Goal: Browse casually

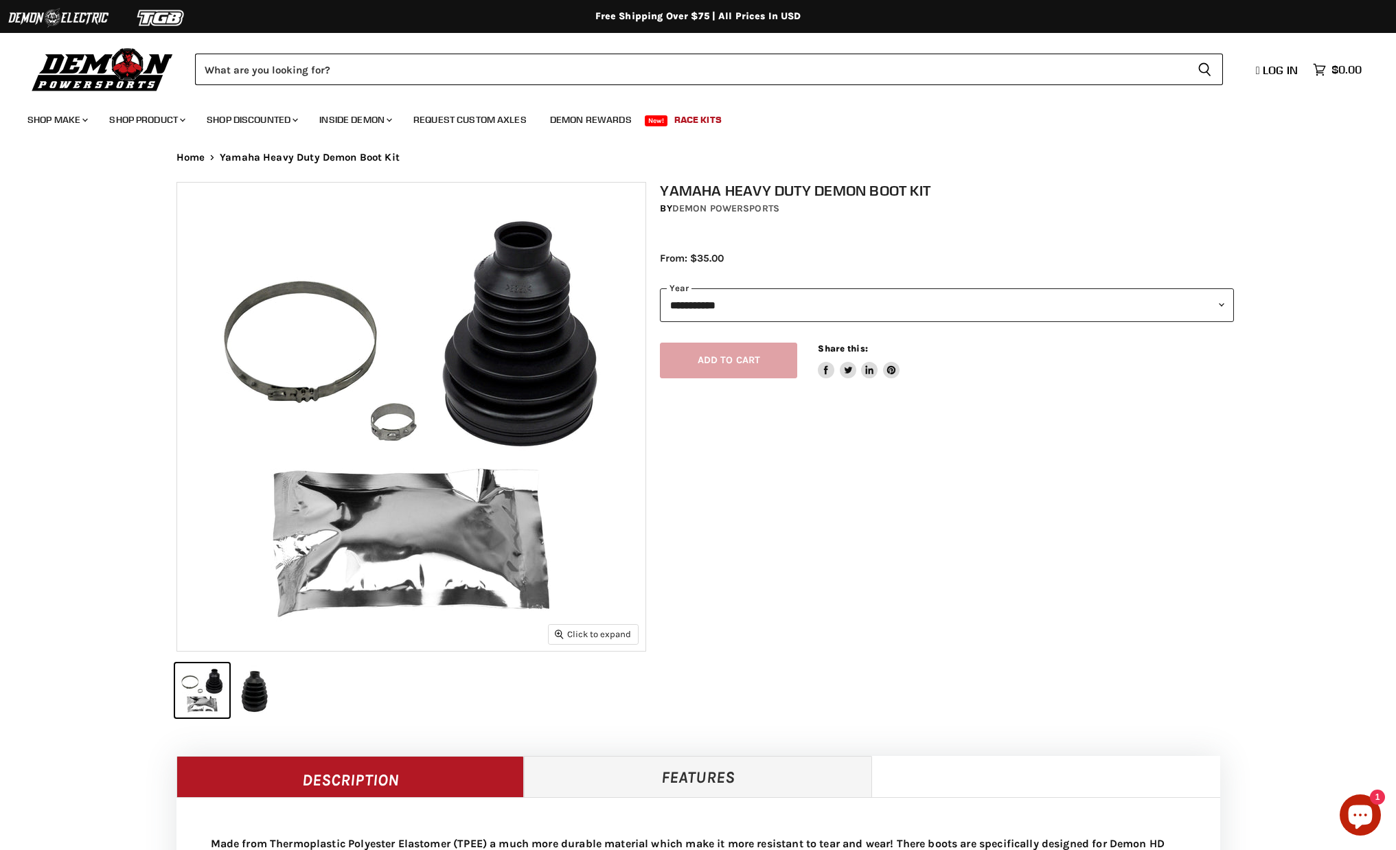
select select "******"
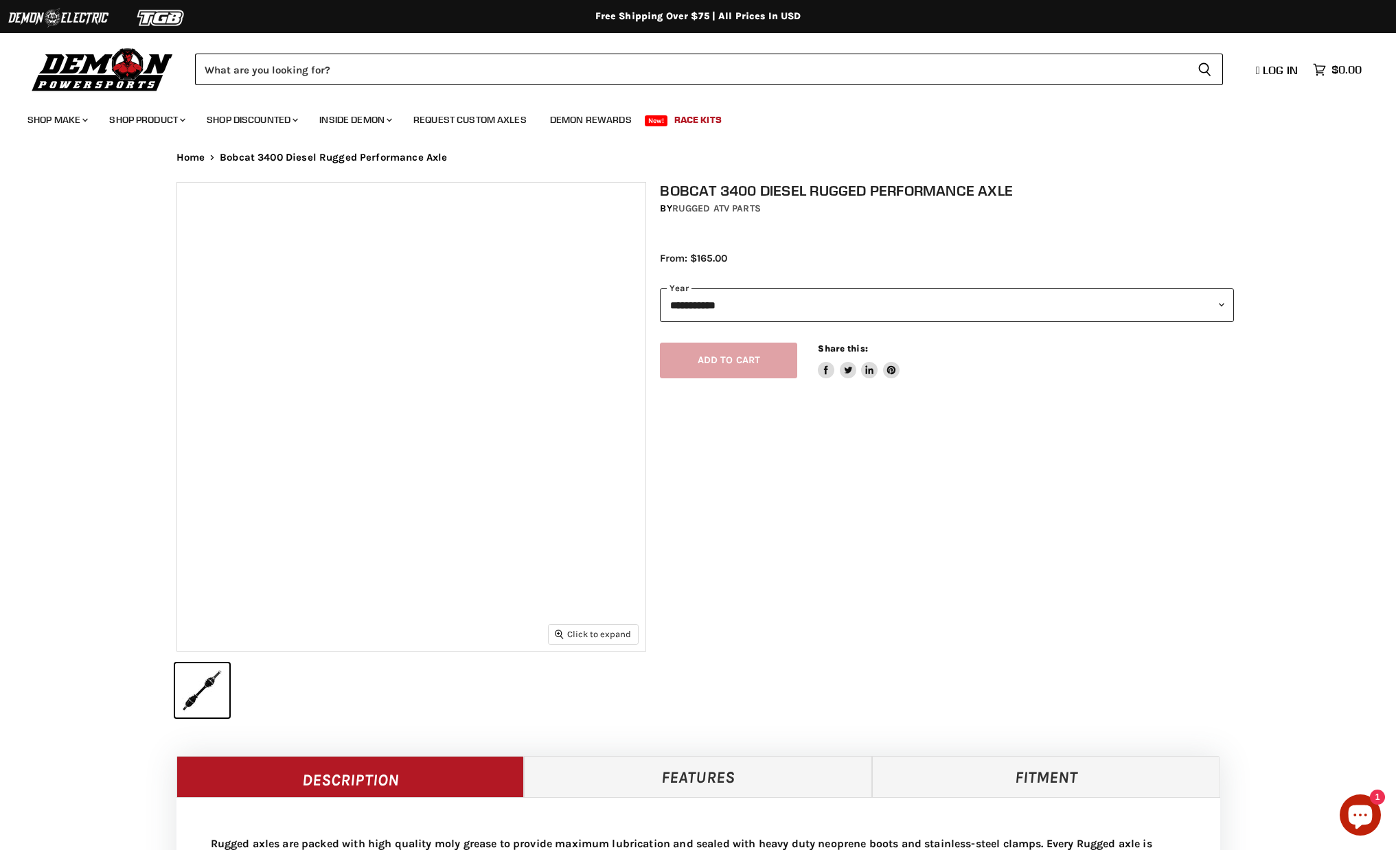
select select "******"
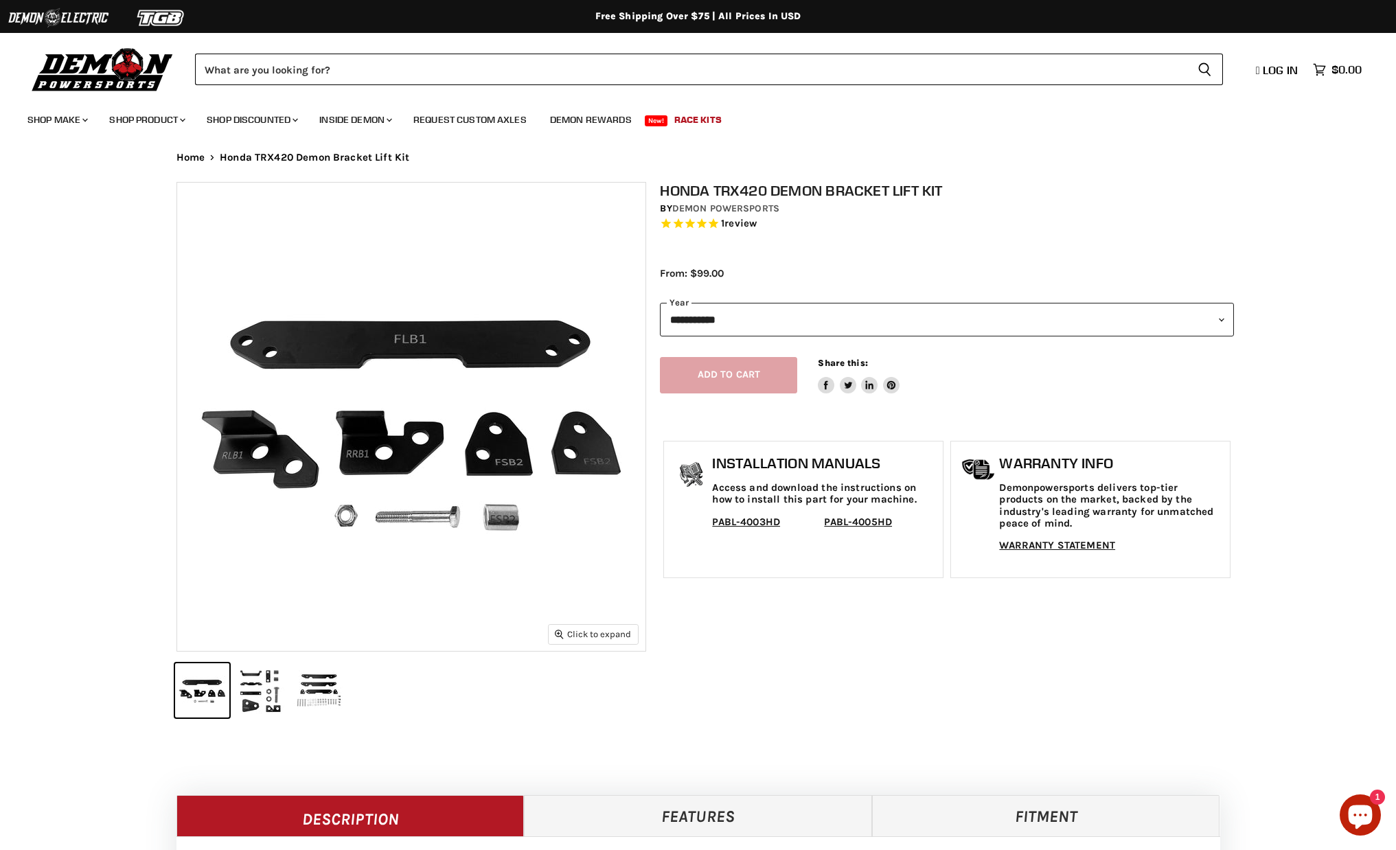
select select "******"
